Goal: Task Accomplishment & Management: Complete application form

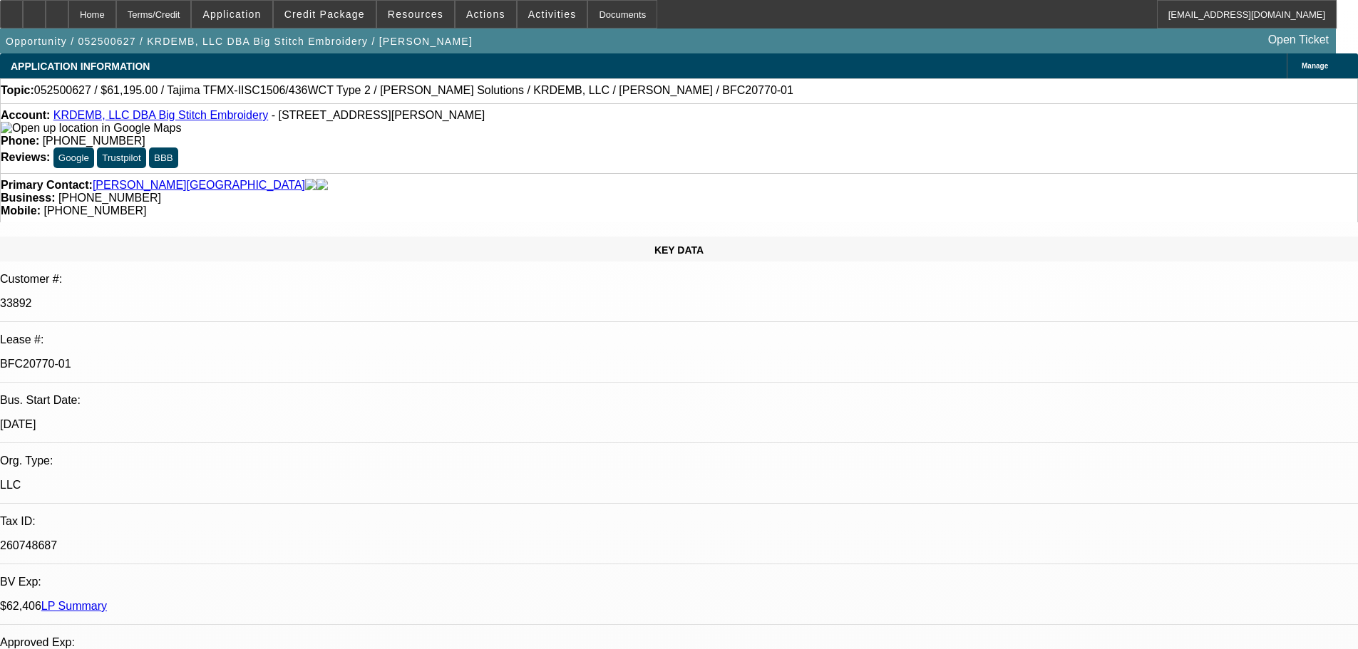
select select "0"
select select "2"
select select "0"
select select "6"
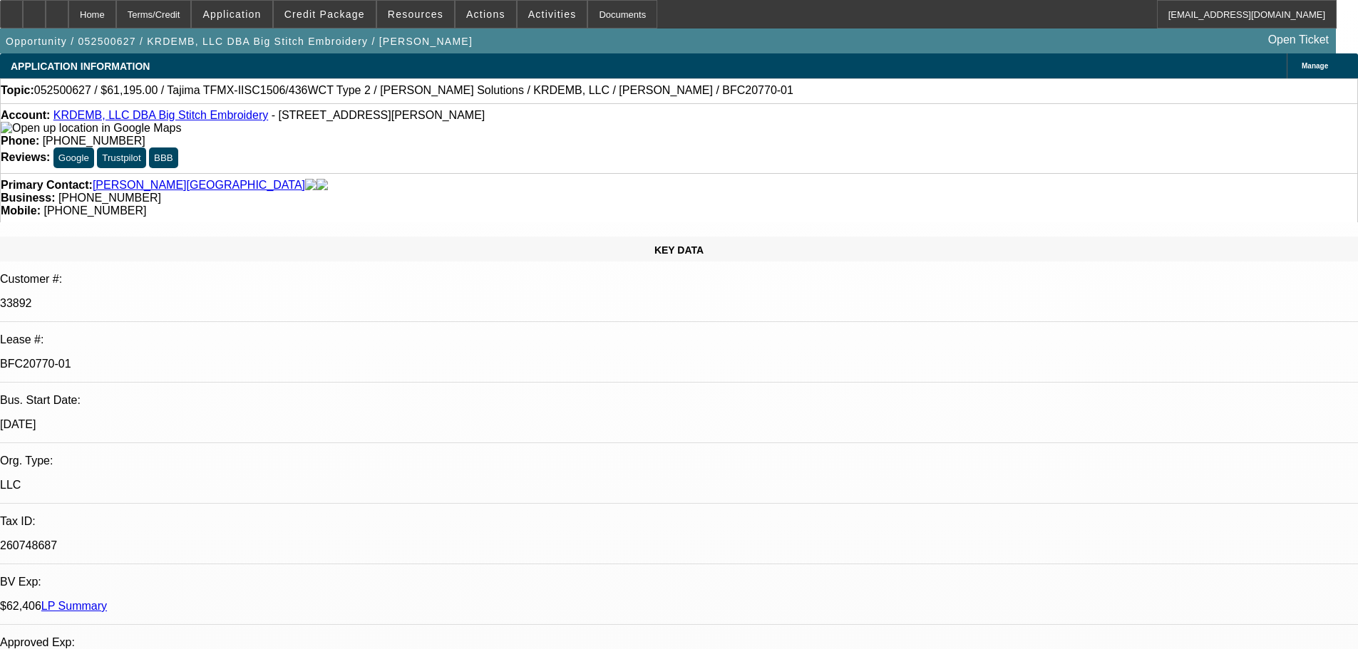
select select "0"
select select "2"
select select "0"
select select "6"
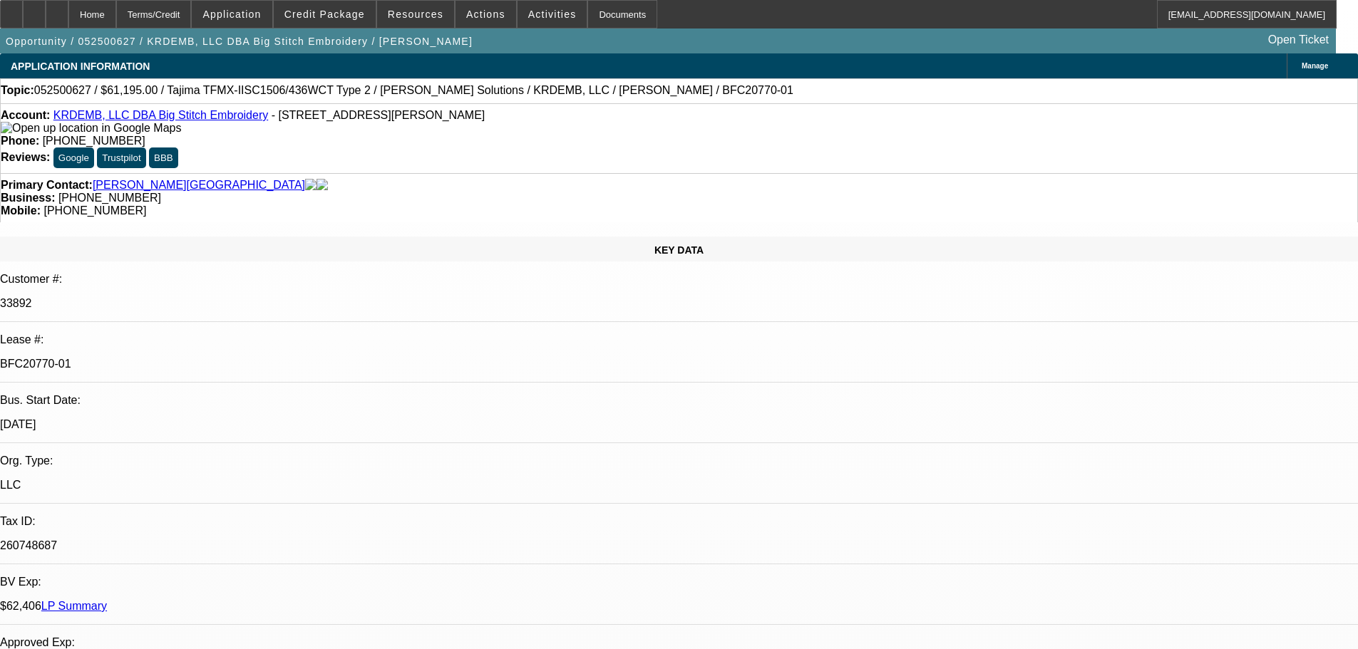
select select "0"
select select "2"
select select "0"
select select "6"
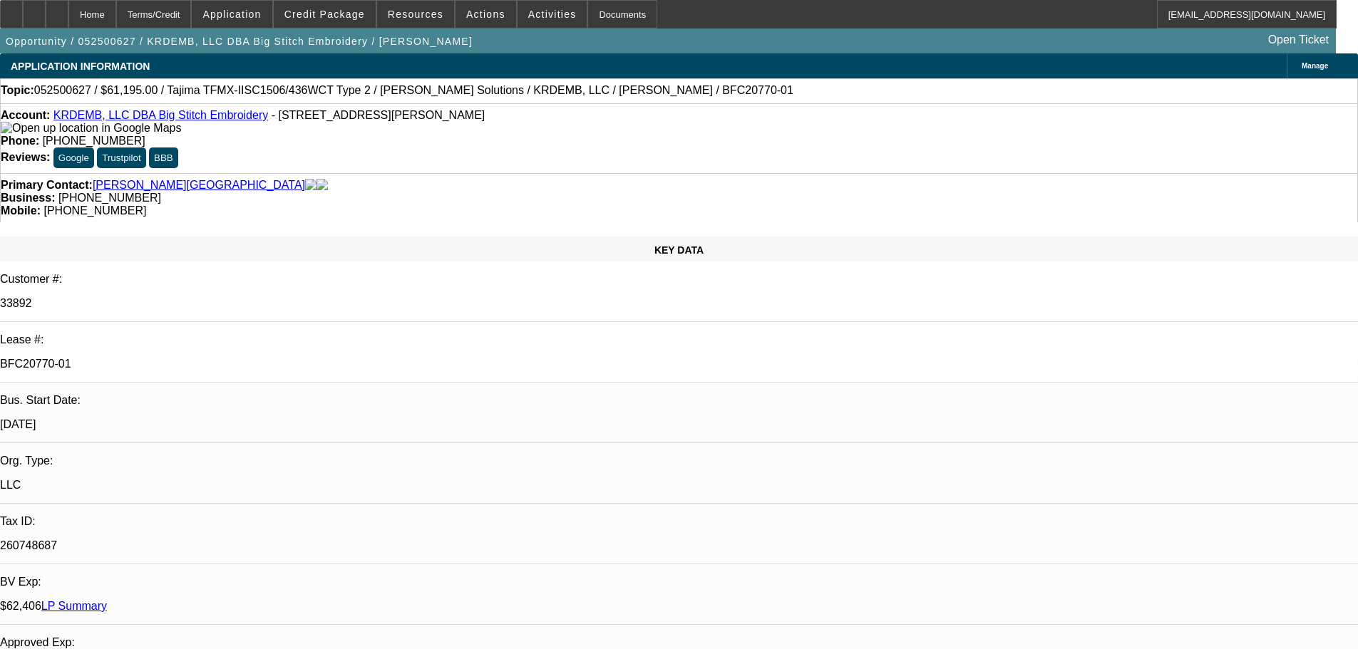
select select "0"
select select "6"
